Goal: Task Accomplishment & Management: Manage account settings

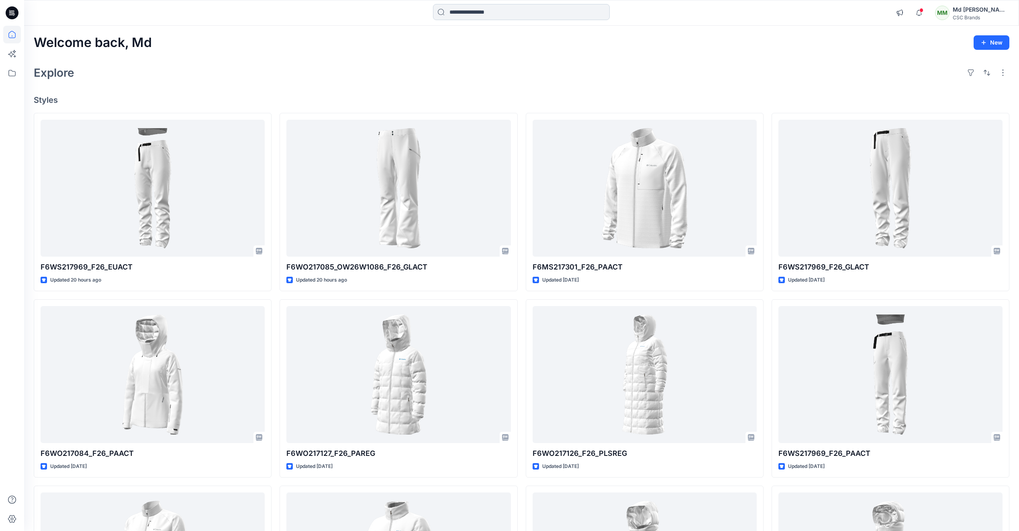
click at [464, 12] on input at bounding box center [521, 12] width 177 height 16
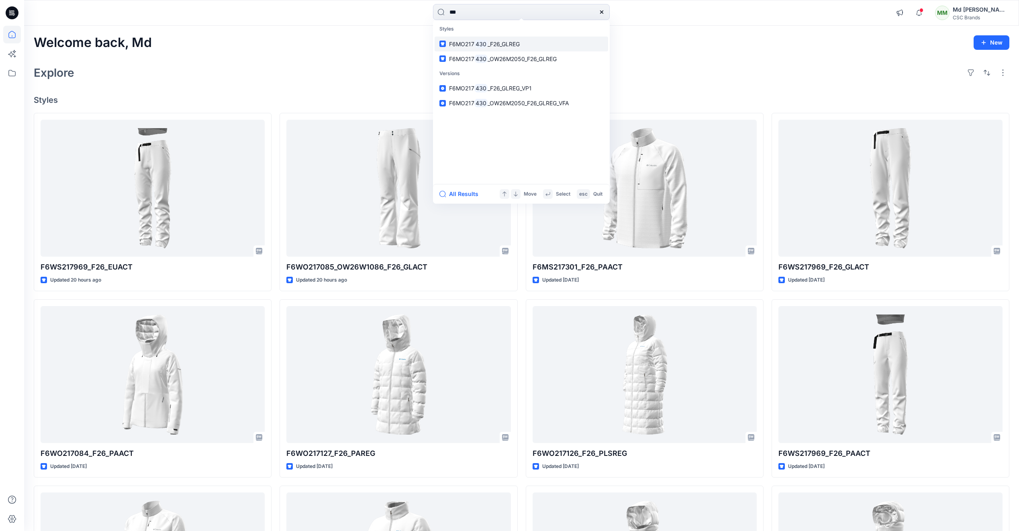
type input "***"
click at [494, 45] on span "_F26_GLREG" at bounding box center [504, 44] width 32 height 7
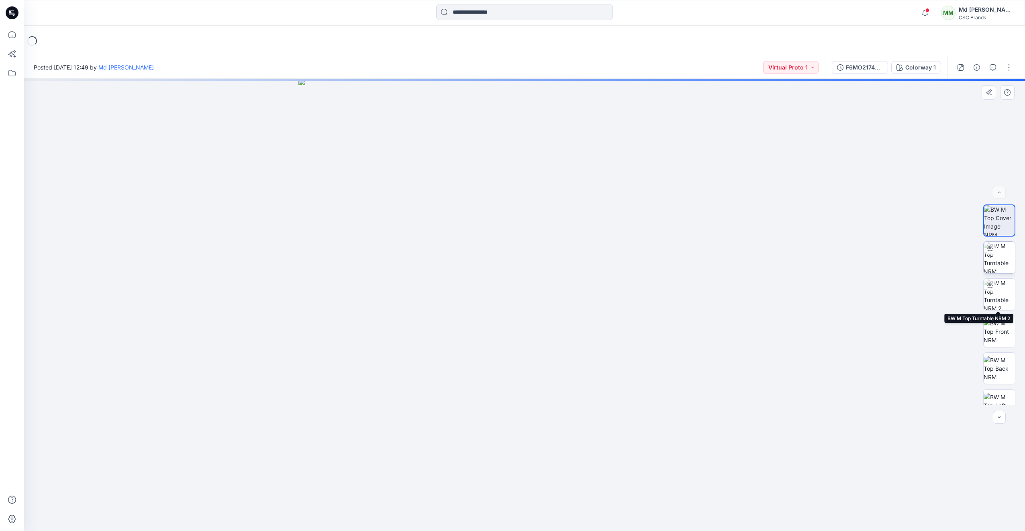
click at [995, 253] on img at bounding box center [999, 257] width 31 height 31
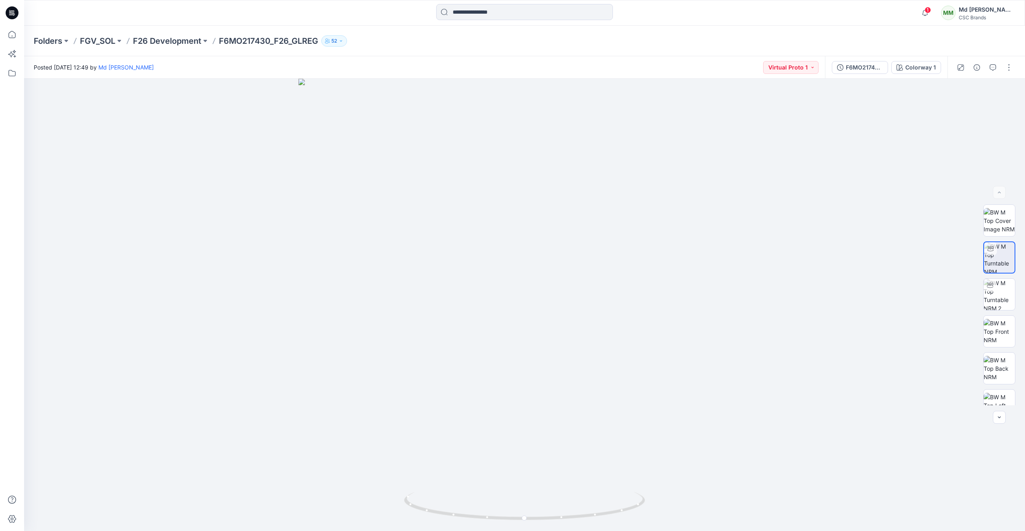
click at [14, 10] on icon at bounding box center [12, 12] width 13 height 13
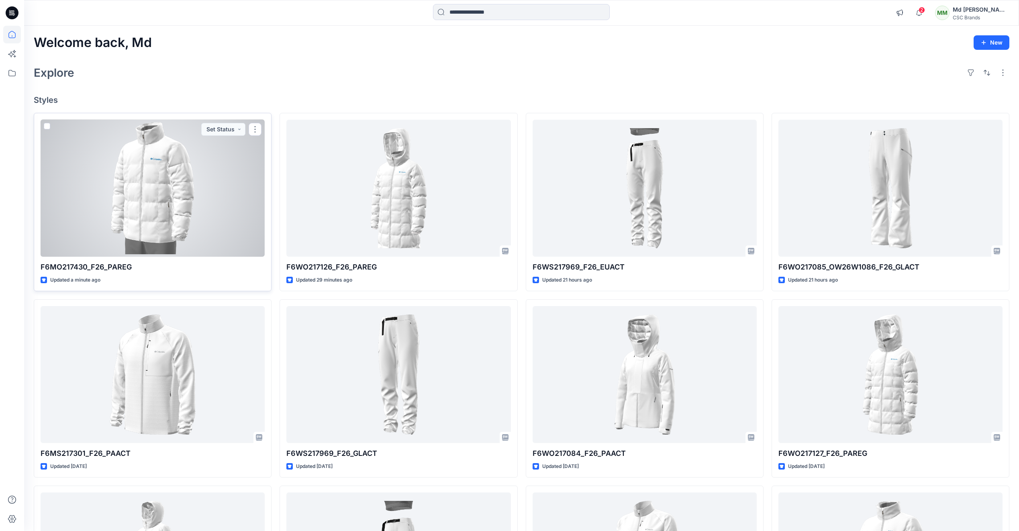
click at [162, 223] on div at bounding box center [153, 188] width 224 height 137
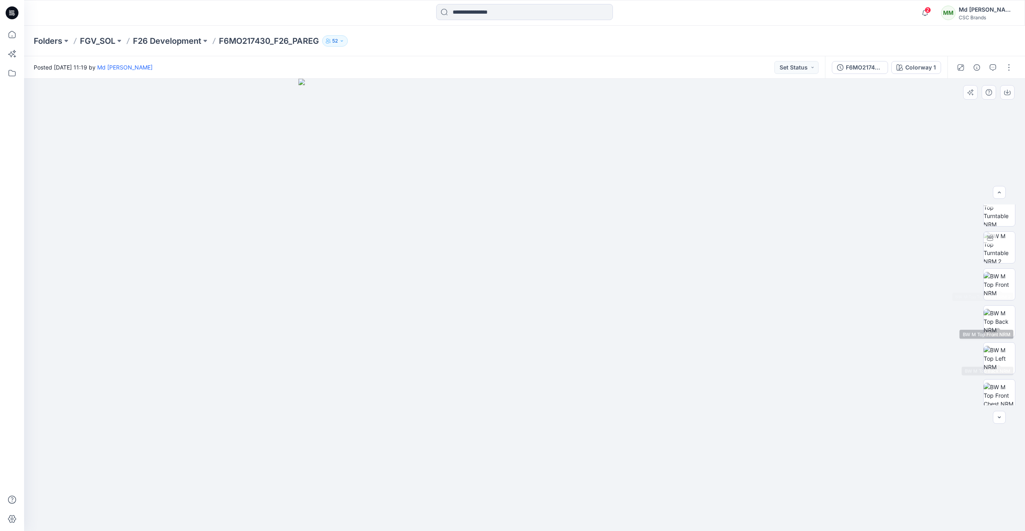
scroll to position [90, 0]
click at [802, 67] on button "Set Status" at bounding box center [796, 67] width 44 height 13
click at [797, 104] on p "Virtual Proto 1" at bounding box center [782, 105] width 37 height 10
click at [1011, 65] on button "button" at bounding box center [1009, 67] width 13 height 13
click at [960, 108] on p "Edit" at bounding box center [958, 108] width 10 height 8
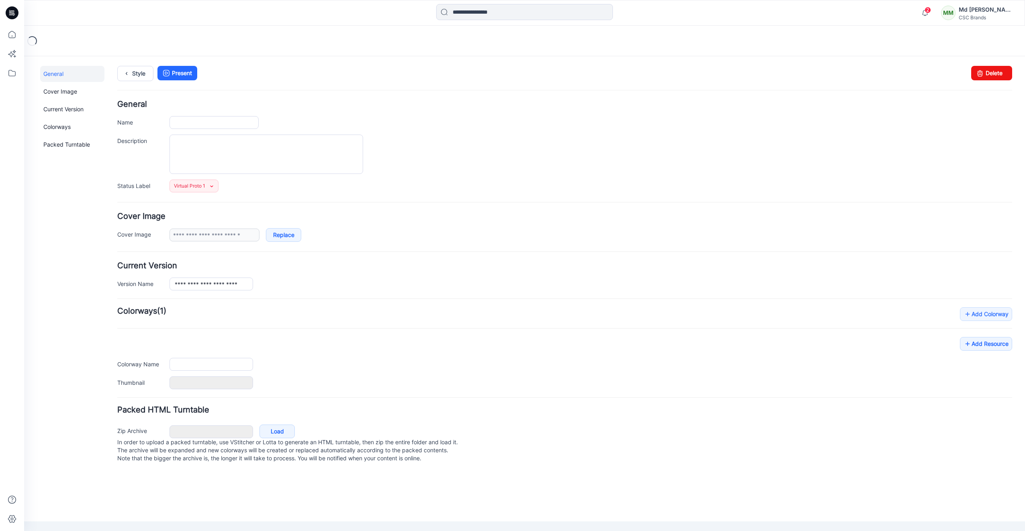
type input "**********"
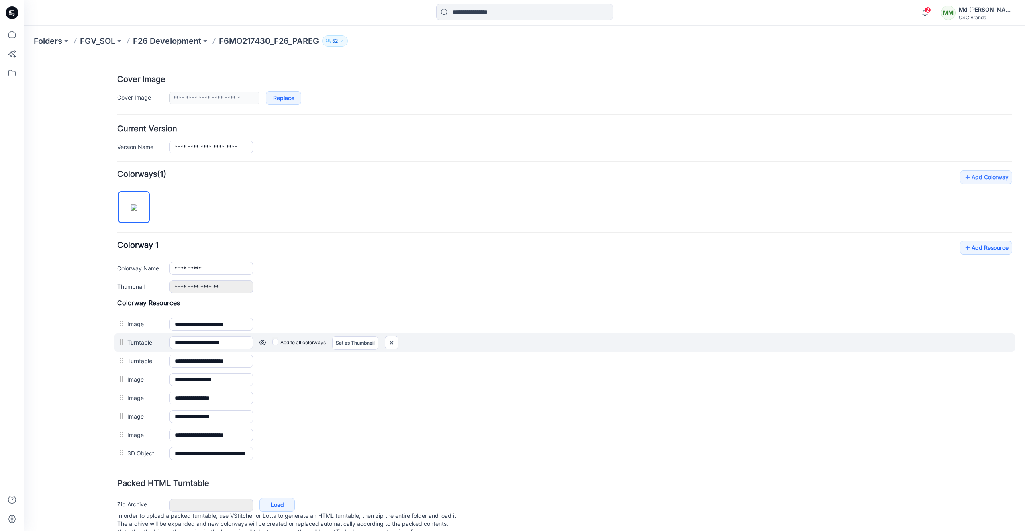
scroll to position [161, 0]
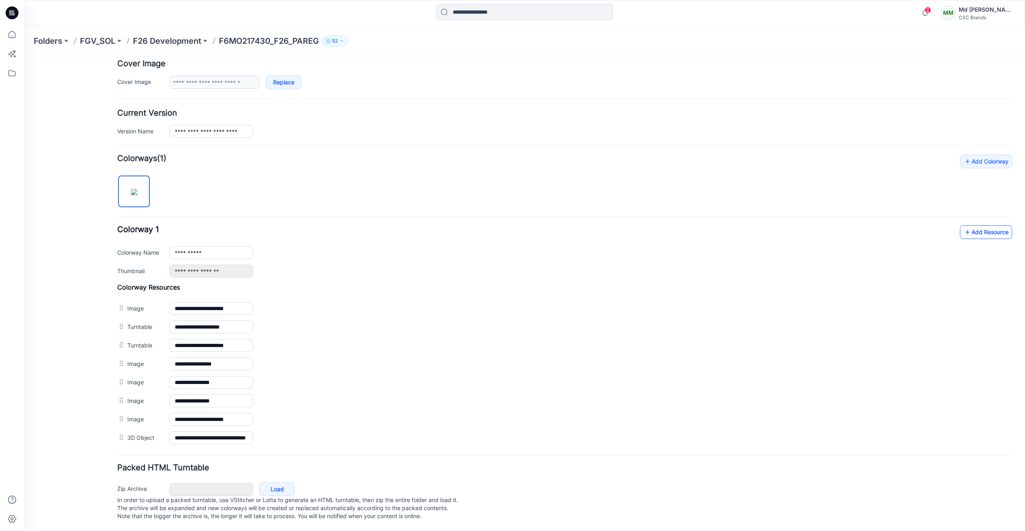
click at [970, 225] on link "Add Resource" at bounding box center [986, 232] width 52 height 14
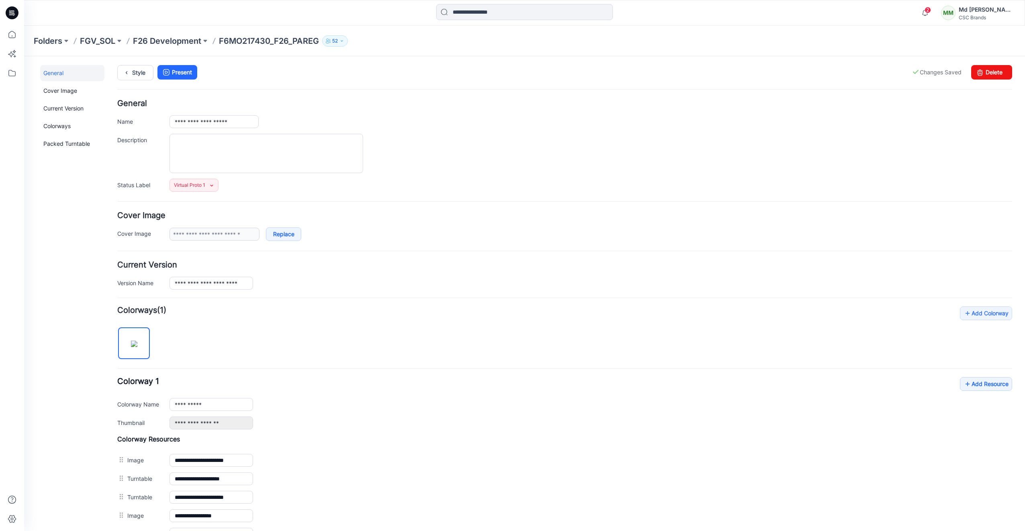
scroll to position [0, 0]
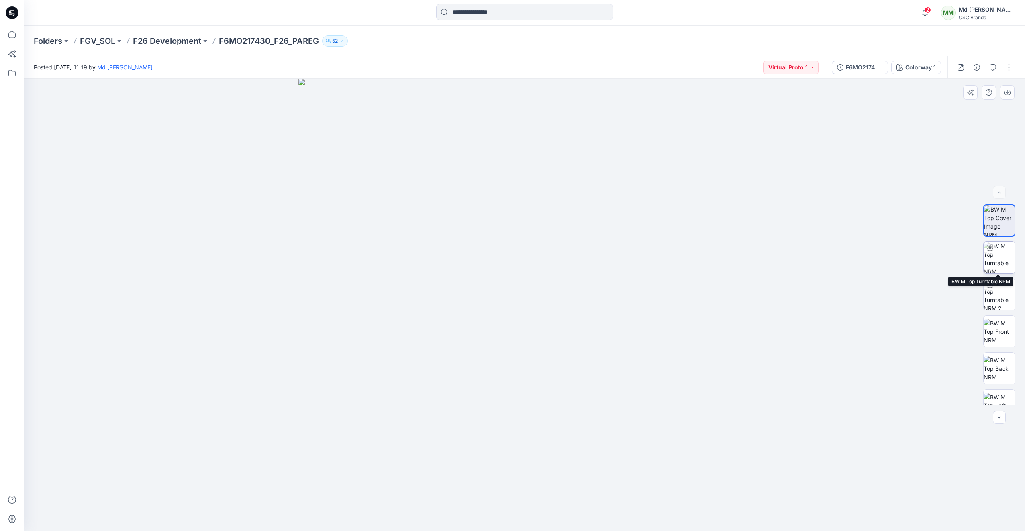
click at [998, 266] on img at bounding box center [999, 257] width 31 height 31
